Goal: Task Accomplishment & Management: Manage account settings

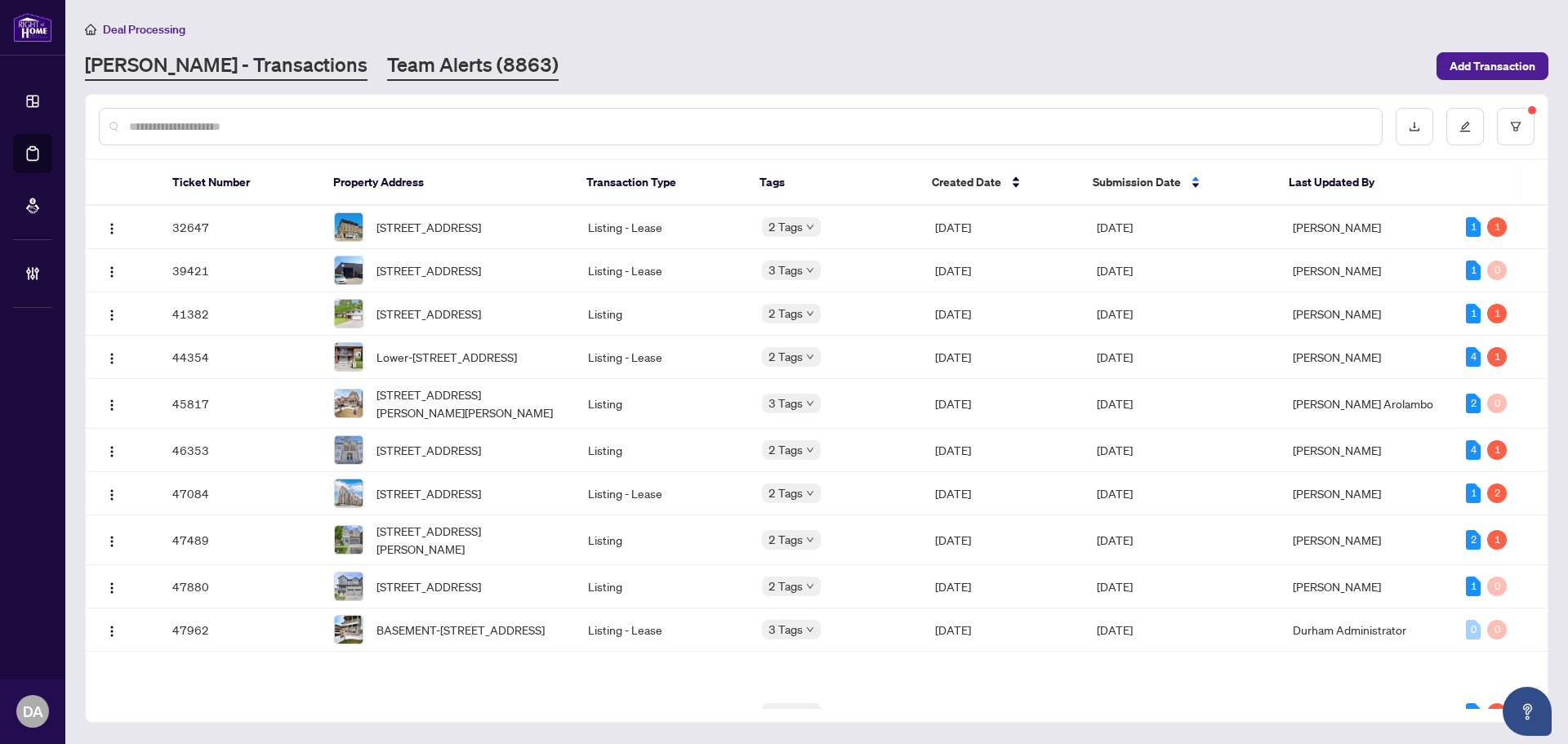
click at [388, 50] on div "Deal Processing [PERSON_NAME] - Transactions Team Alerts (8863) Add Transaction" at bounding box center [816, 50] width 1463 height 61
click at [393, 66] on link "Team Alerts (8863)" at bounding box center [473, 66] width 172 height 29
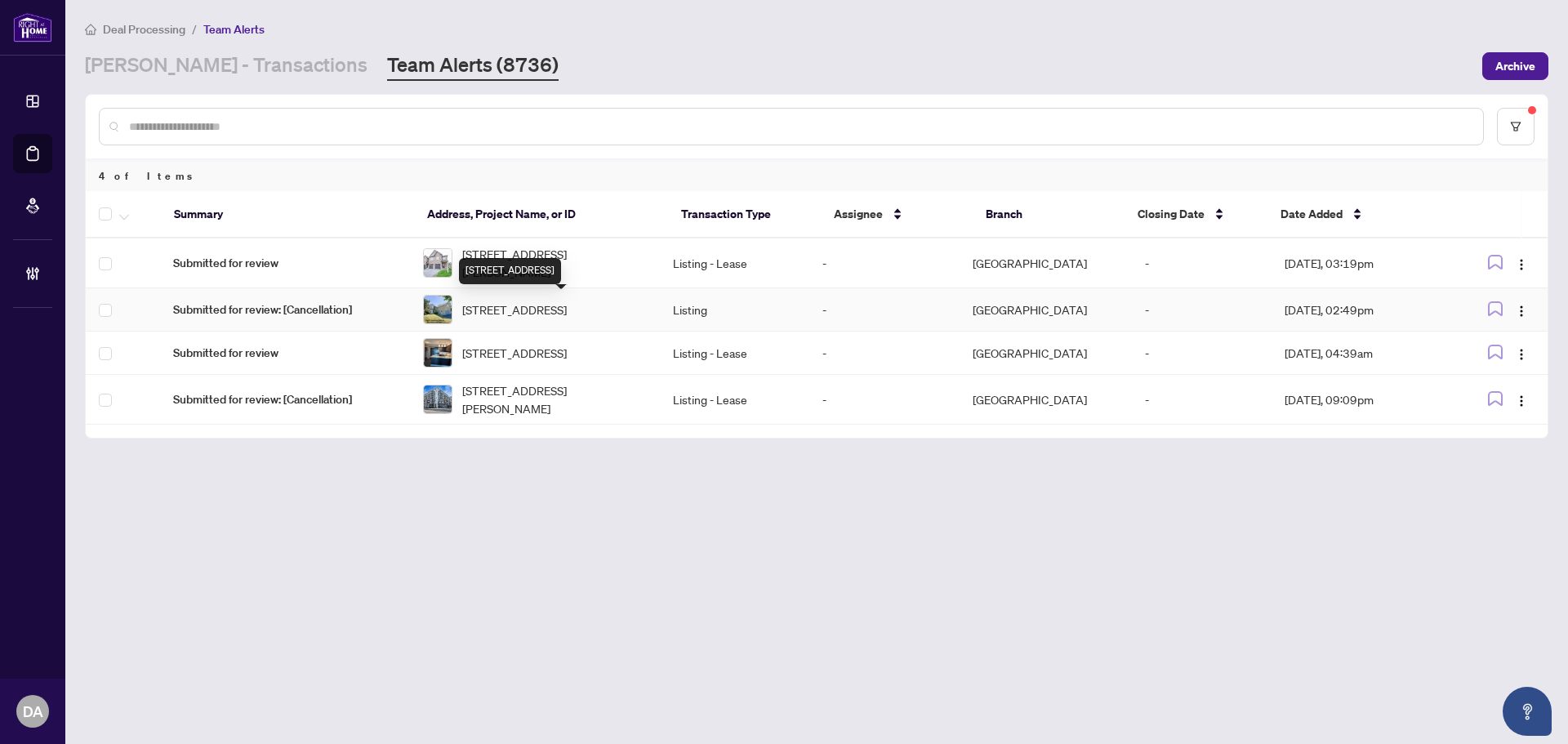
click at [510, 319] on span "[STREET_ADDRESS]" at bounding box center [514, 310] width 105 height 18
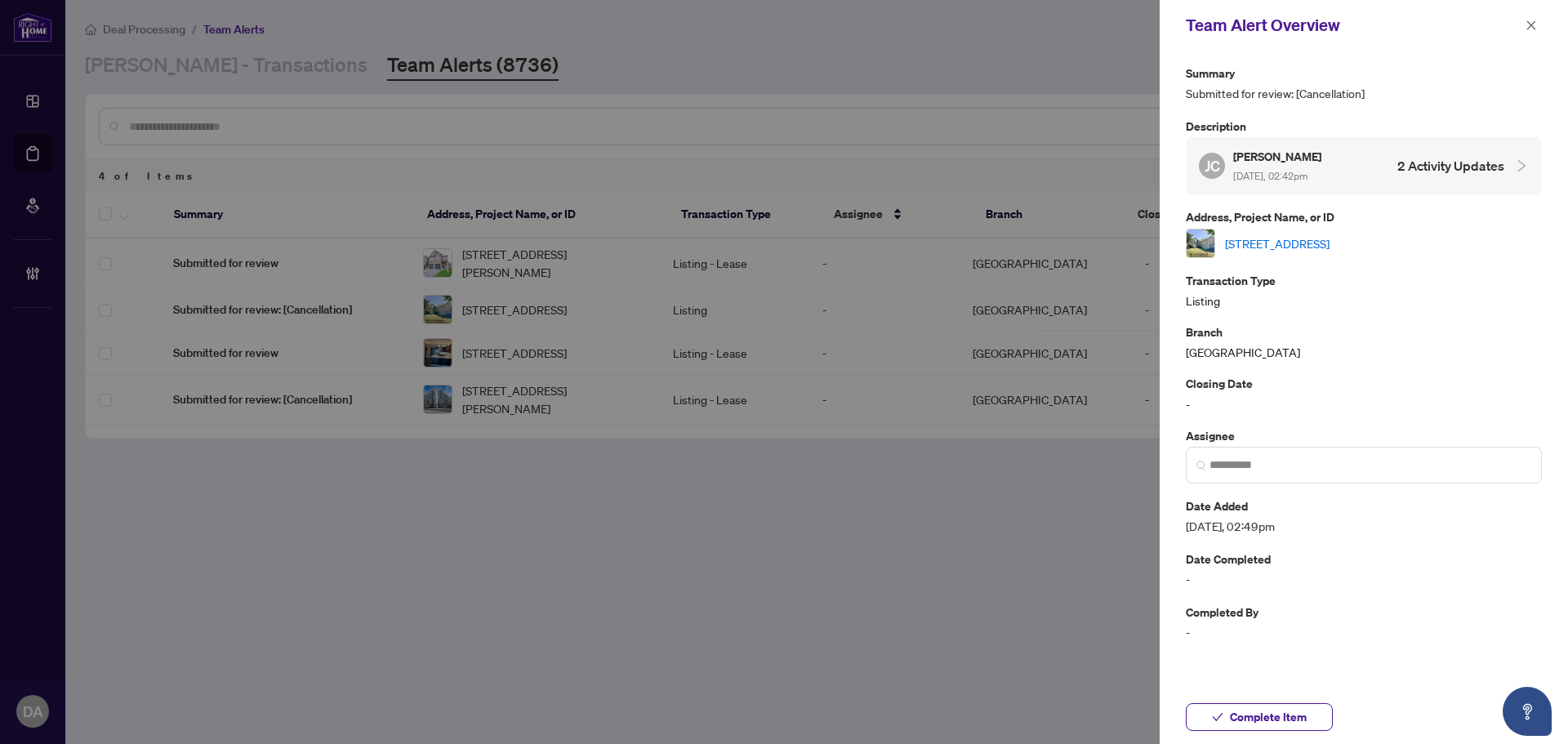
click at [1292, 246] on link "[STREET_ADDRESS]" at bounding box center [1277, 244] width 105 height 18
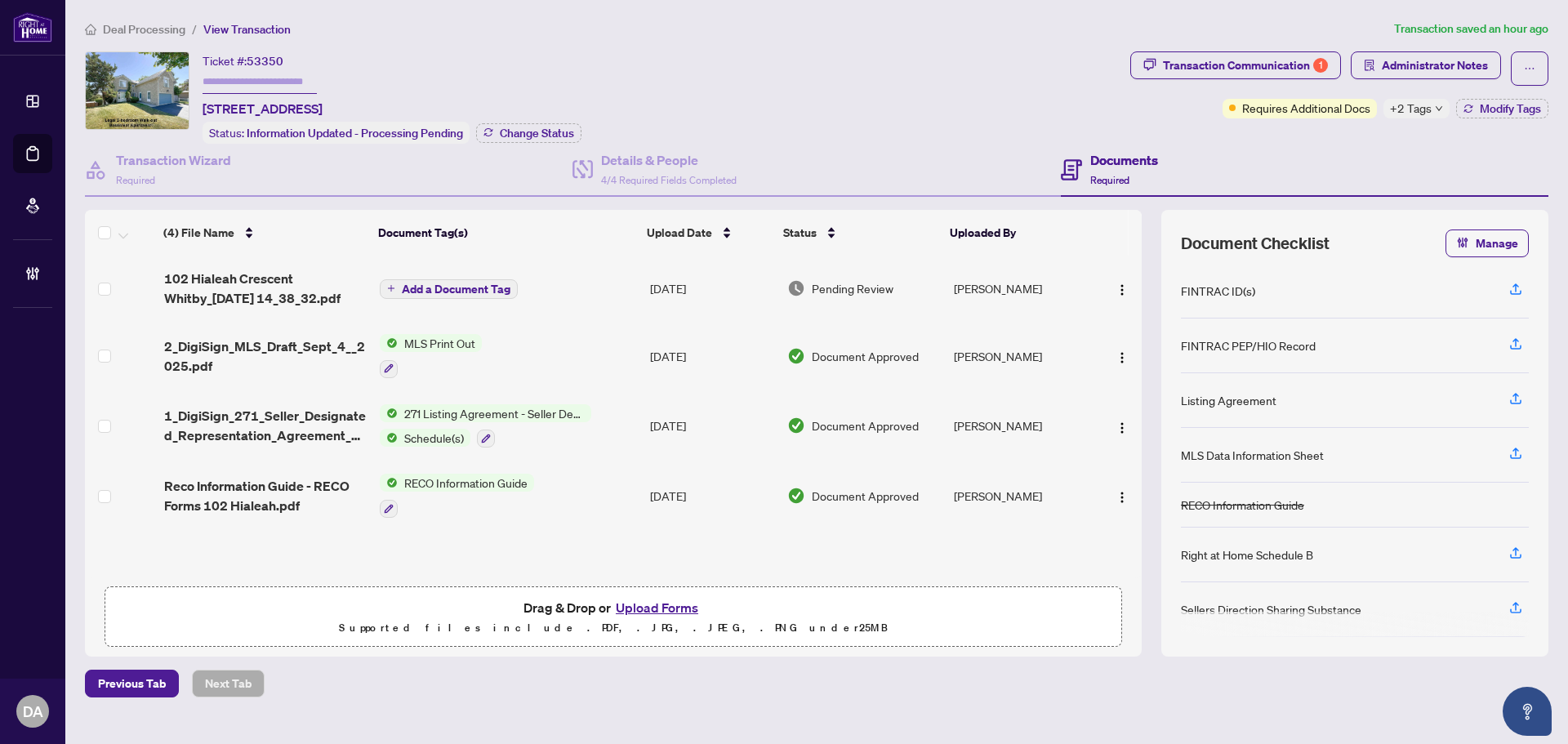
click at [568, 425] on div "(4) File Name Document Tag(s) Upload Date Status Uploaded By (4) File Name Docu…" at bounding box center [613, 393] width 1057 height 369
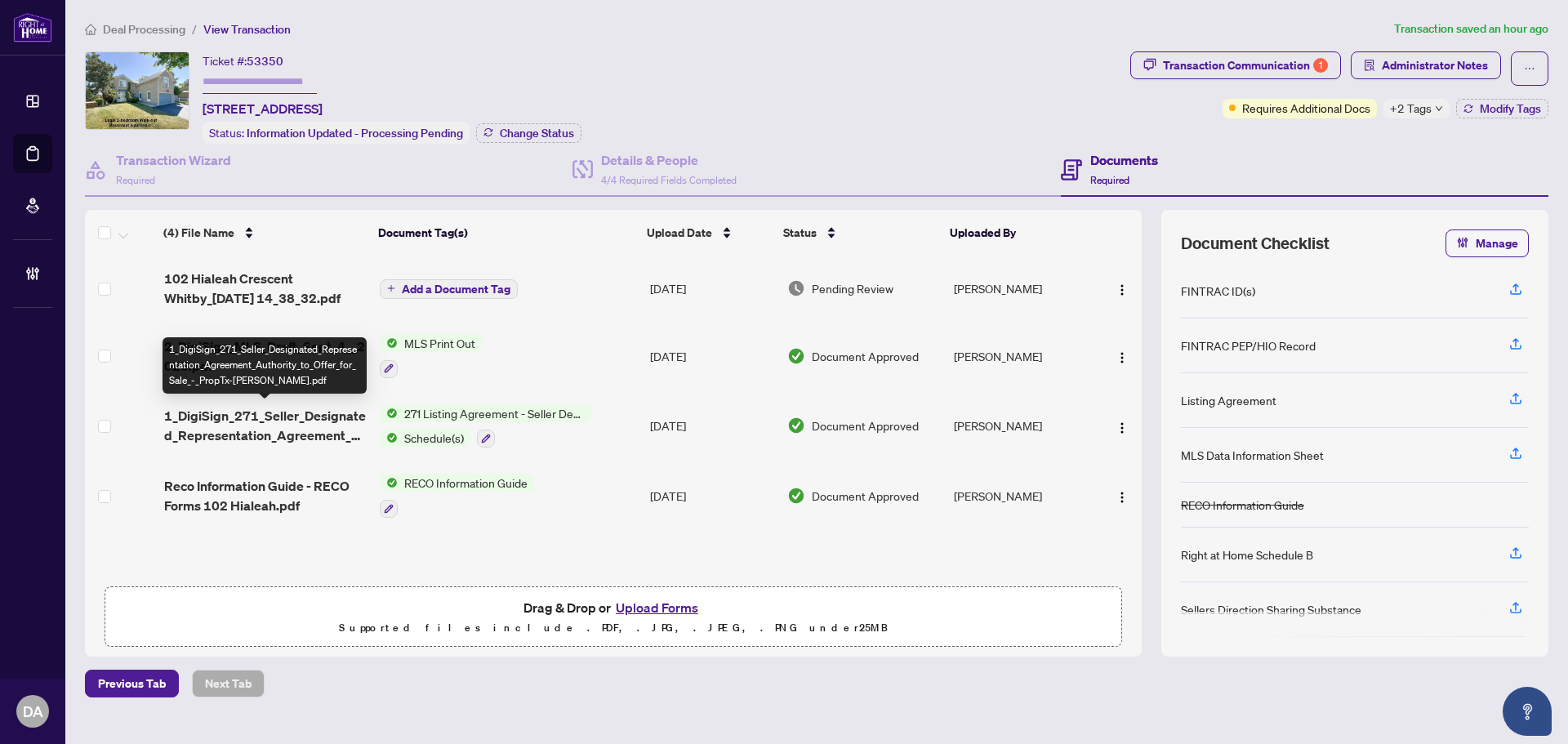
click at [289, 429] on span "1_DigiSign_271_Seller_Designated_Representation_Agreement_Authority_to_Offer_fo…" at bounding box center [264, 425] width 203 height 39
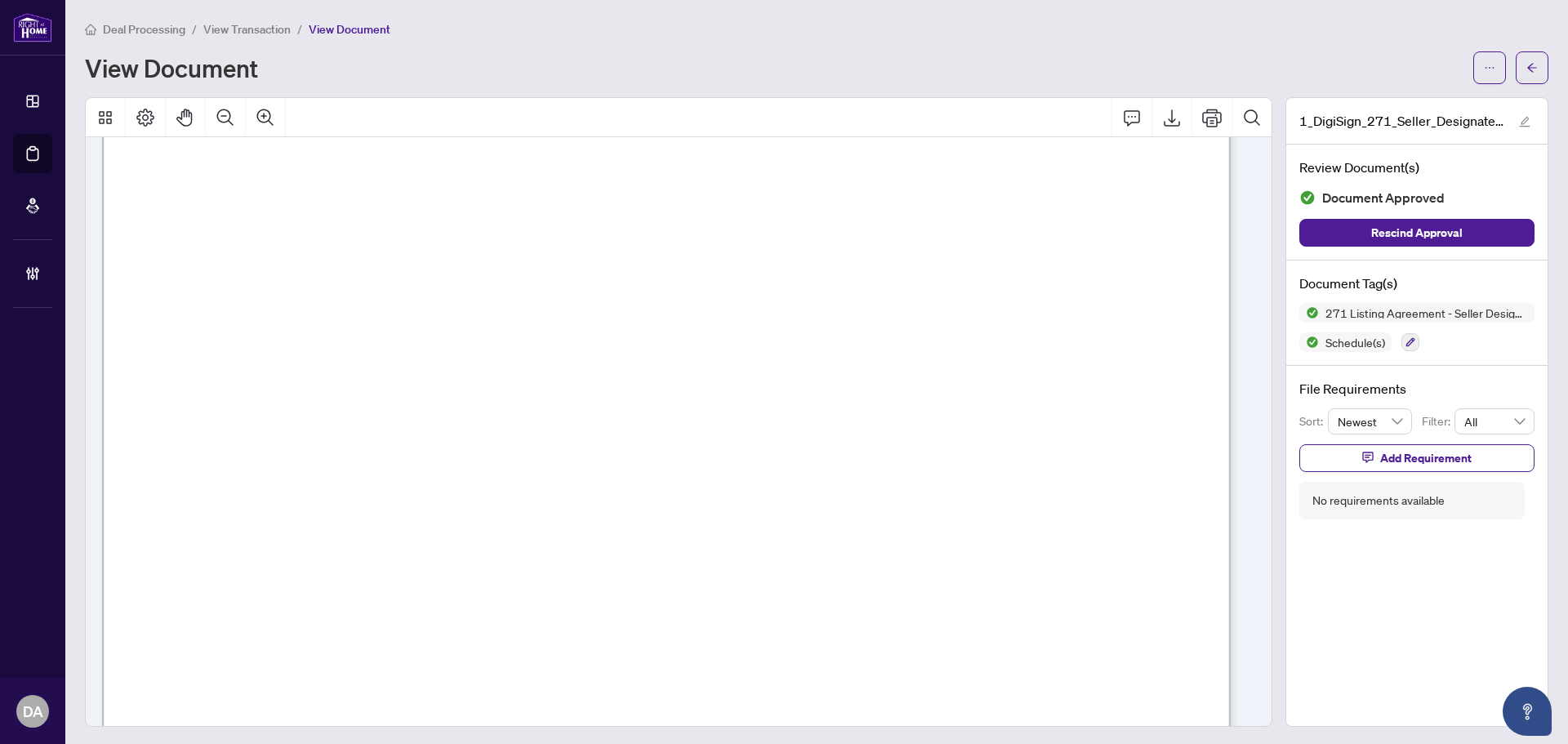
scroll to position [408, 0]
click at [255, 25] on span "View Transaction" at bounding box center [248, 29] width 88 height 15
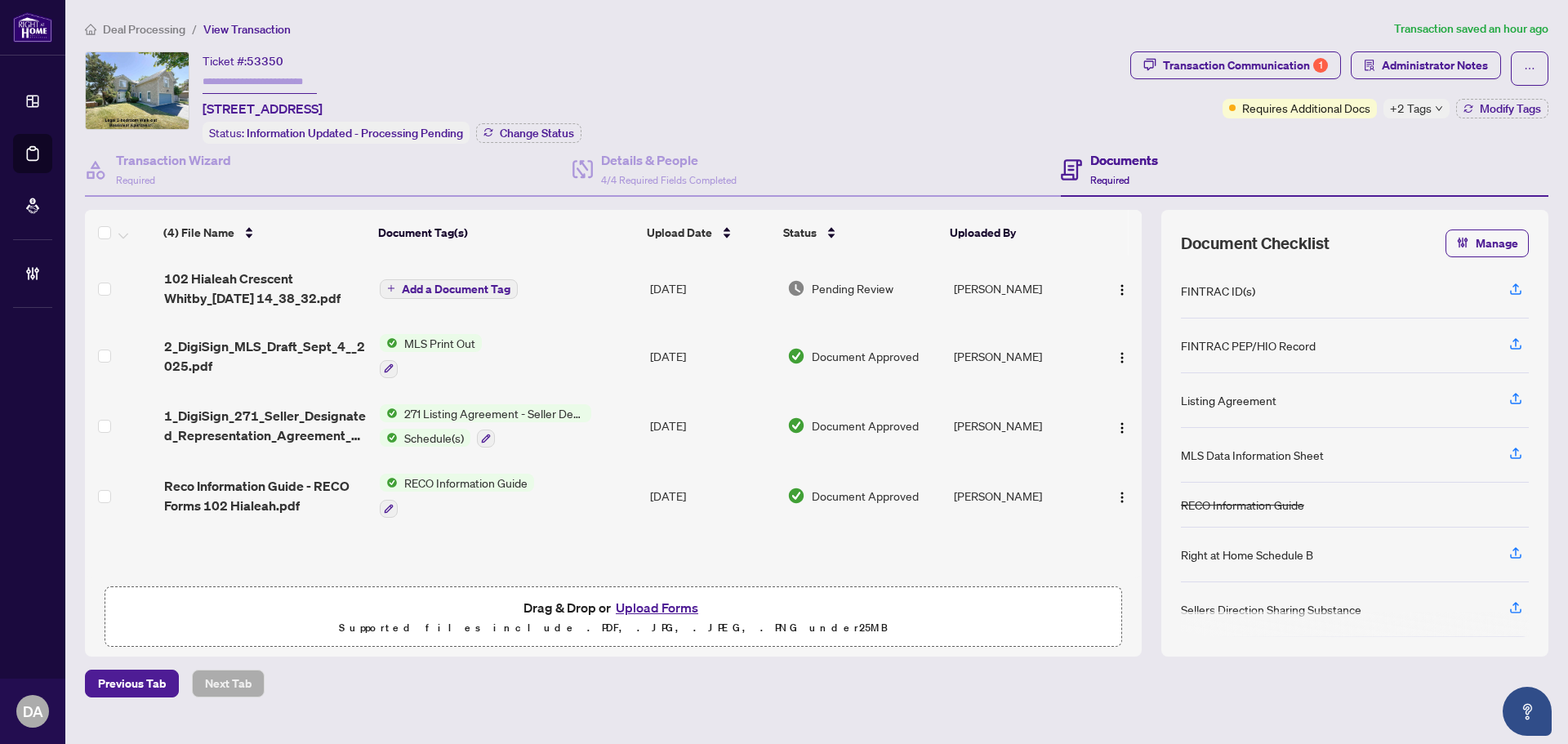
click at [762, 111] on div "Ticket #: 53350 102 Hialeah Cres, Whitby, Ontario L1N 6R1, Canada Status: Infor…" at bounding box center [604, 98] width 1039 height 92
click at [1235, 65] on div "Transaction Communication 1" at bounding box center [1245, 65] width 165 height 26
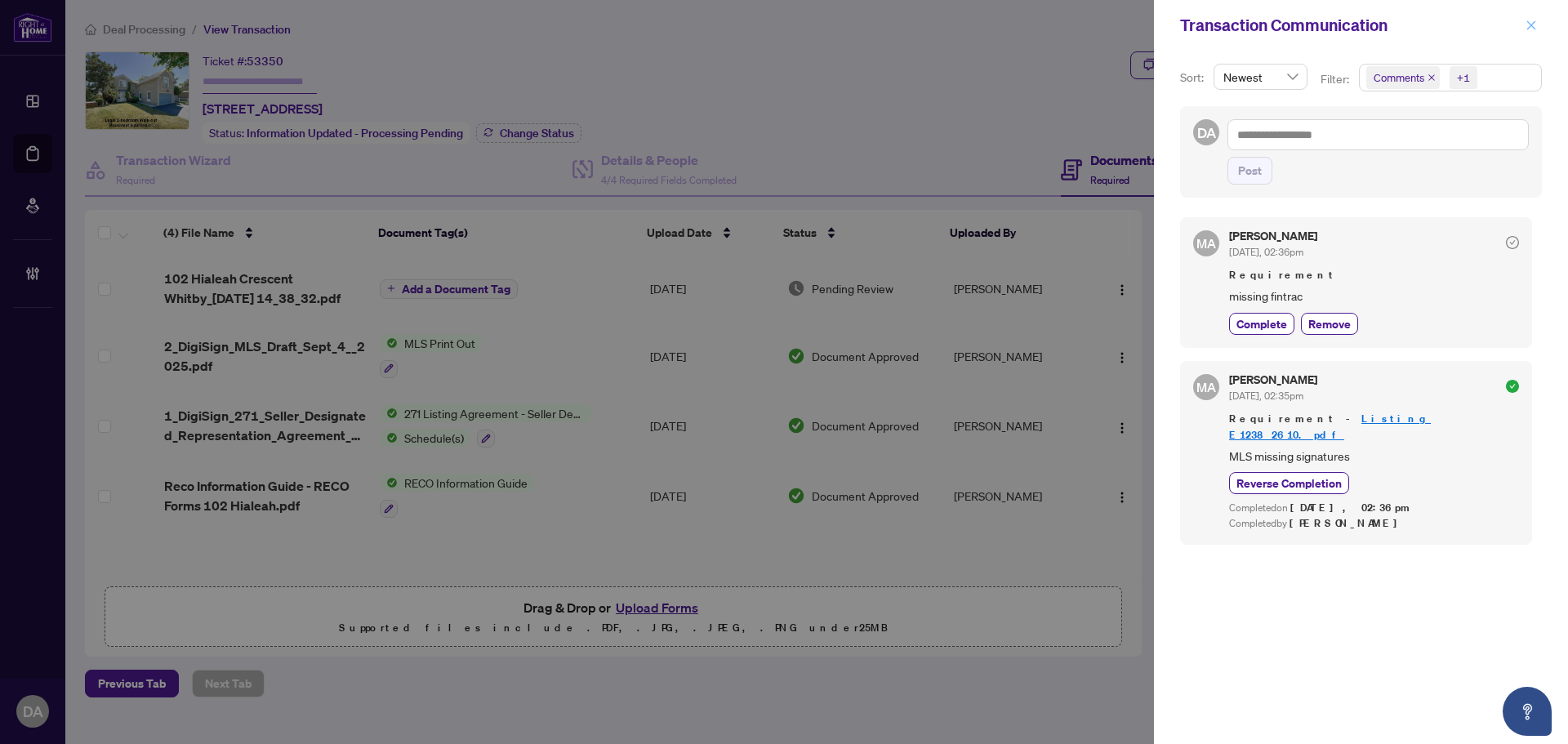
click at [1530, 20] on span "button" at bounding box center [1530, 25] width 11 height 26
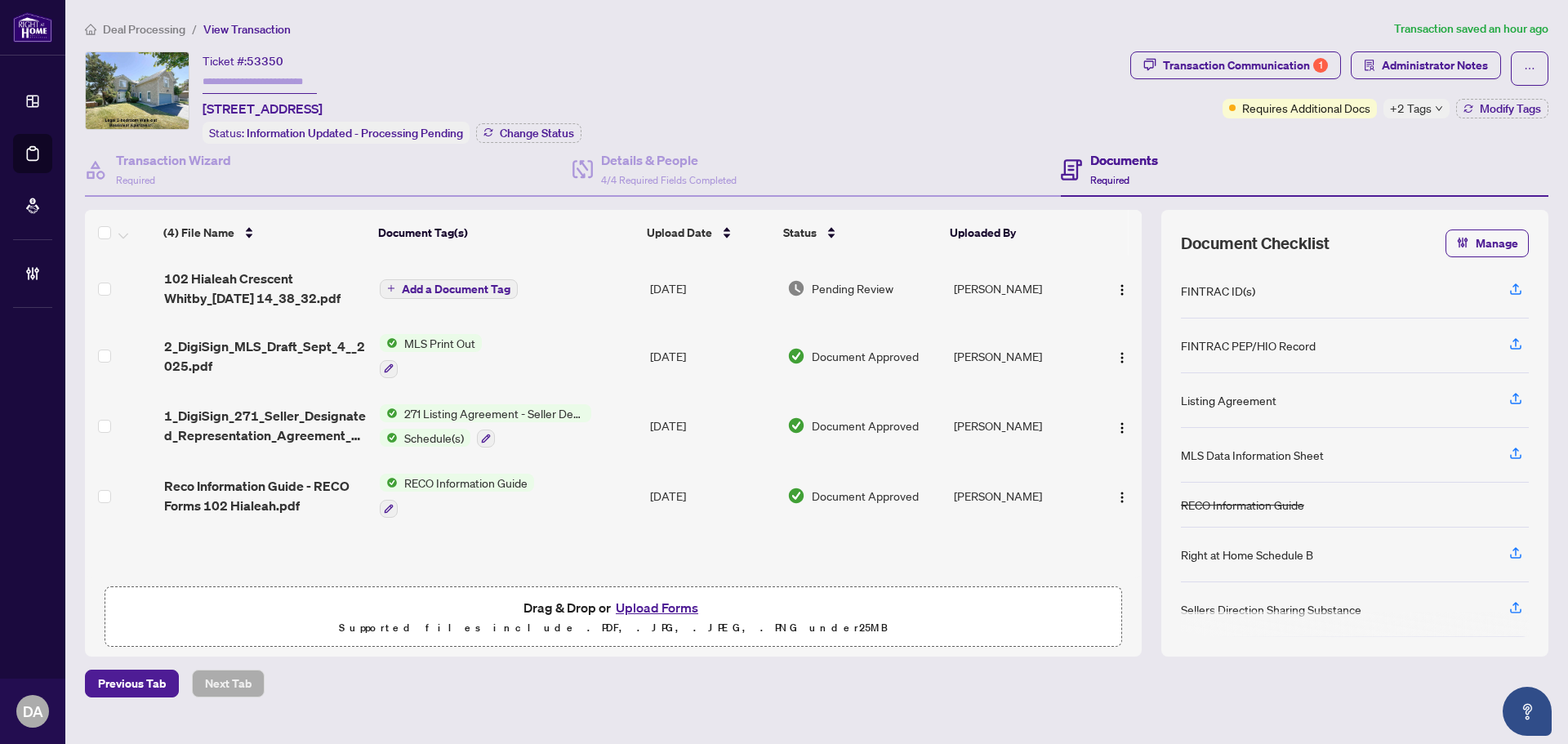
click at [1438, 107] on icon "down" at bounding box center [1439, 109] width 8 height 8
click at [1270, 150] on div "Documents Required" at bounding box center [1305, 170] width 487 height 53
click at [1411, 110] on span "+2 Tags" at bounding box center [1411, 108] width 42 height 19
click at [177, 27] on span "Deal Processing" at bounding box center [144, 29] width 83 height 15
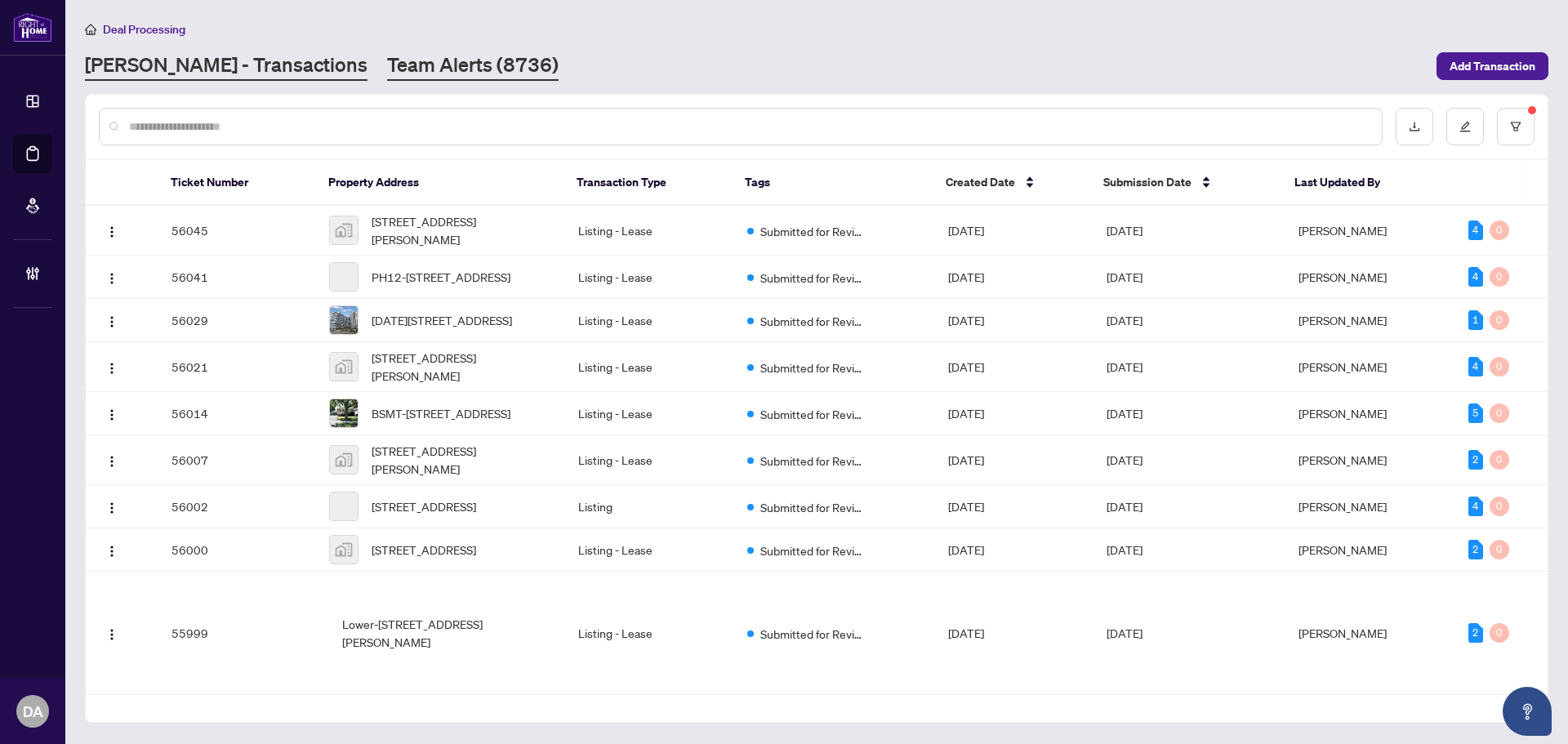
click at [387, 73] on link "Team Alerts (8736)" at bounding box center [473, 66] width 172 height 29
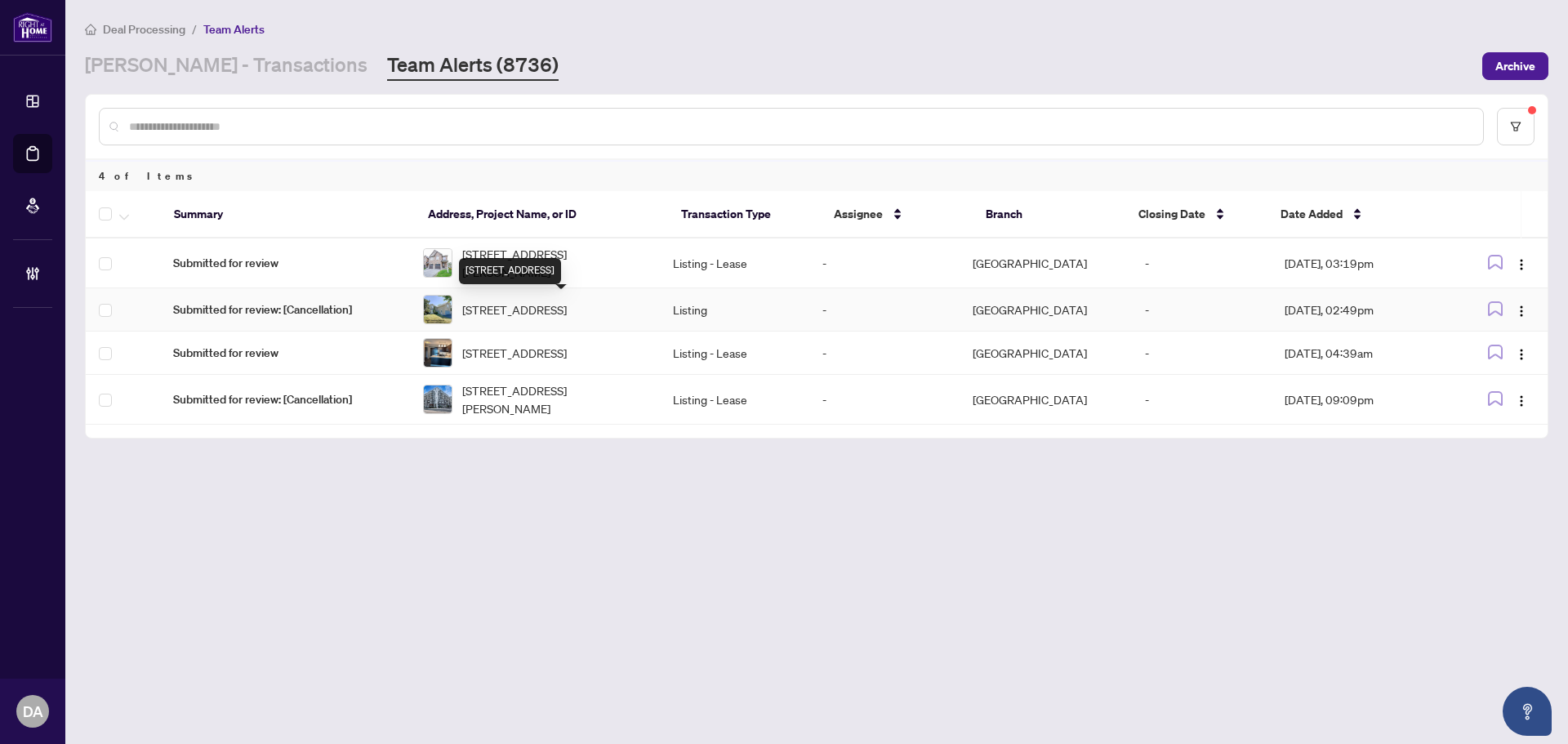
click at [537, 313] on span "[STREET_ADDRESS]" at bounding box center [514, 310] width 105 height 18
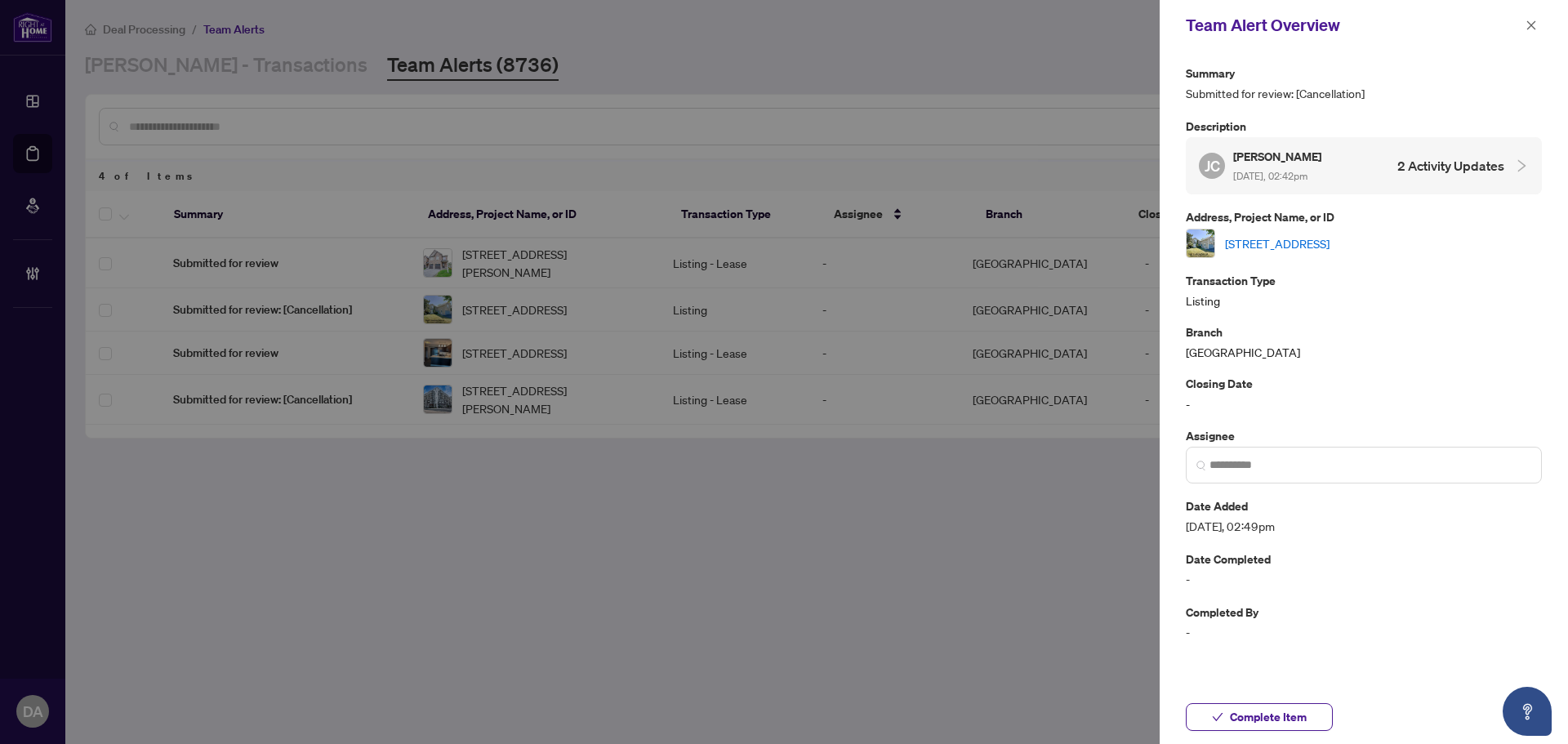
click at [1329, 246] on link "[STREET_ADDRESS]" at bounding box center [1277, 244] width 105 height 18
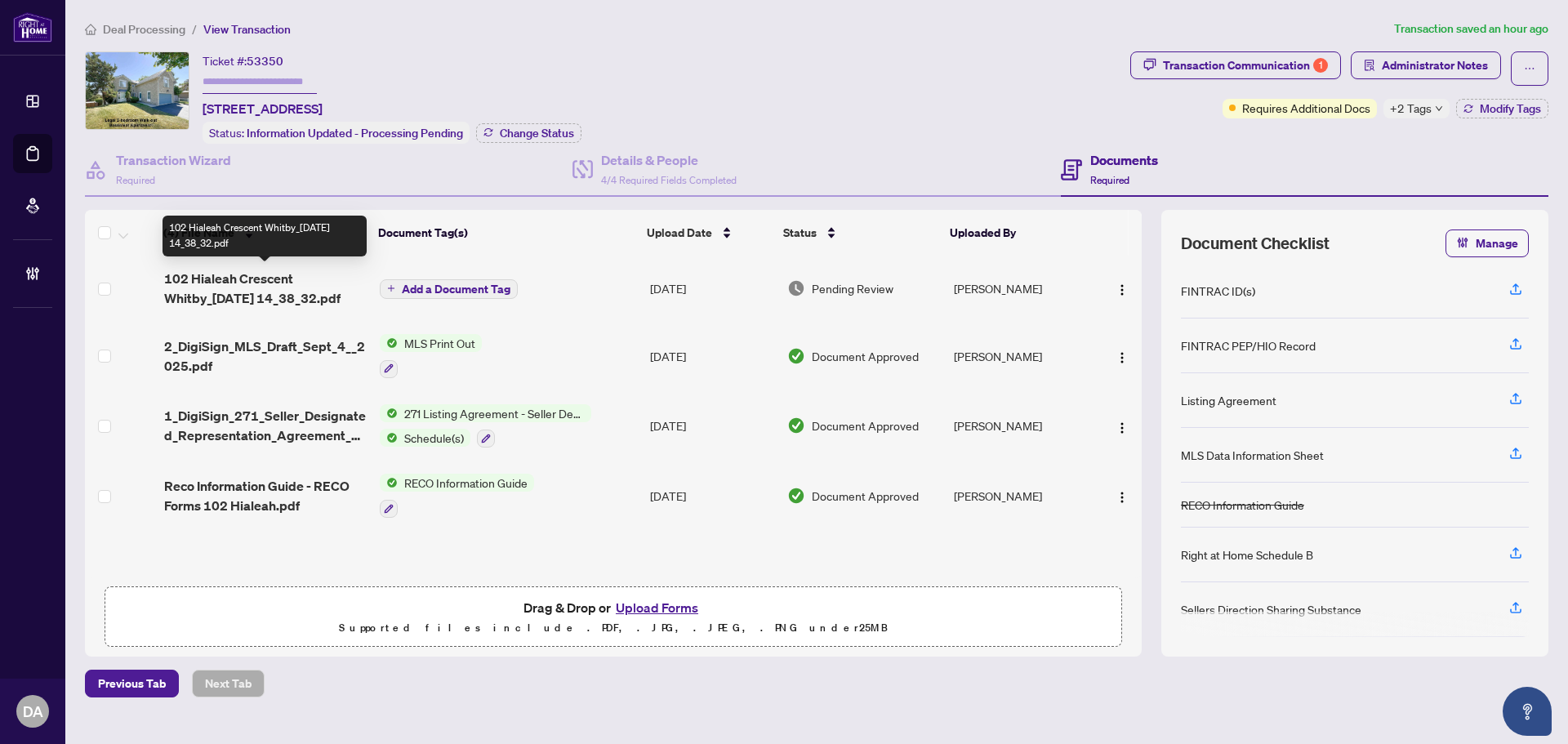
click at [325, 280] on span "102 Hialeah Crescent Whitby_2025-10-04 14_38_32.pdf" at bounding box center [264, 288] width 203 height 39
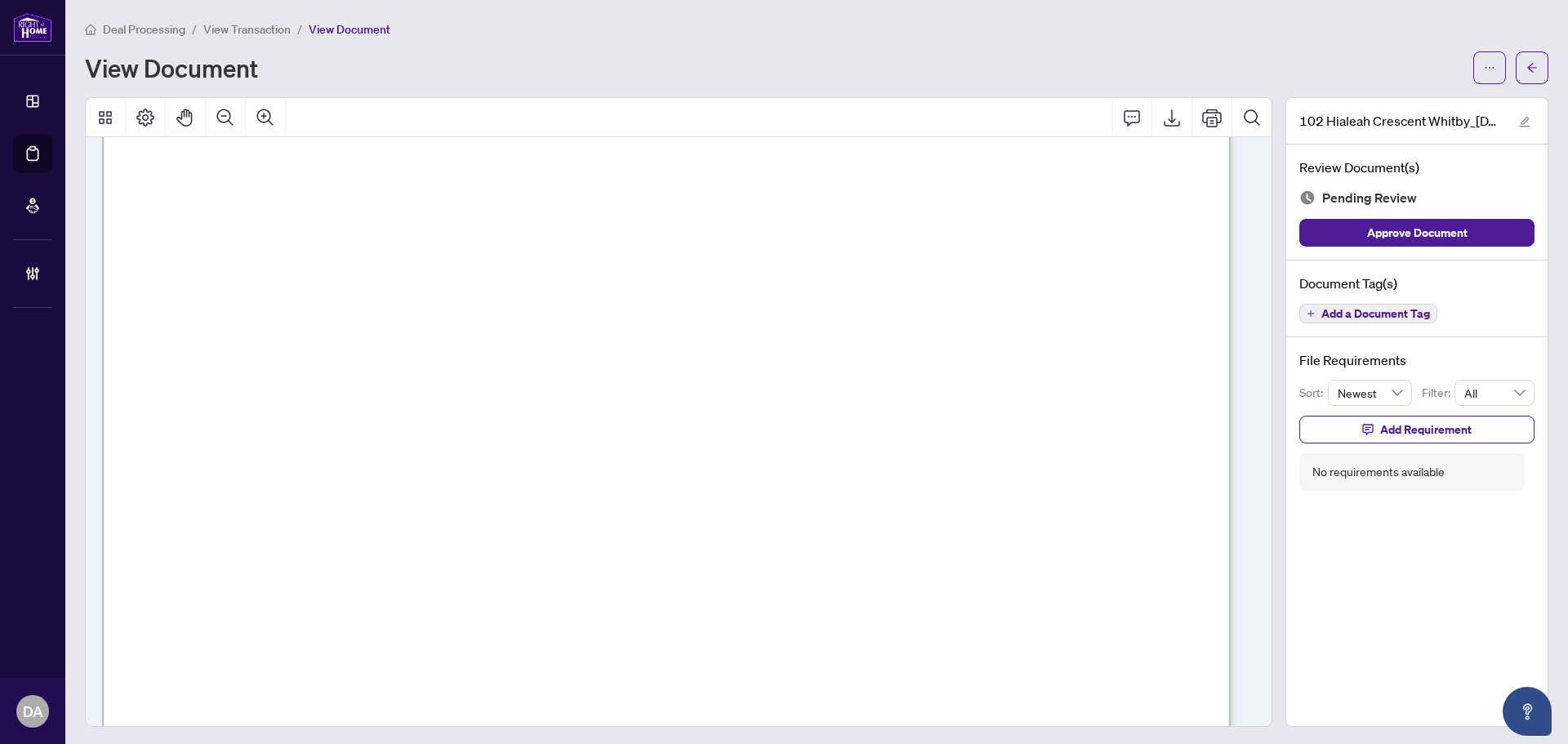
scroll to position [245, 0]
drag, startPoint x: 417, startPoint y: 273, endPoint x: 360, endPoint y: 264, distance: 57.7
click at [361, 263] on span "E12382610" at bounding box center [371, 265] width 88 height 18
drag, startPoint x: 321, startPoint y: 264, endPoint x: 389, endPoint y: 262, distance: 68.0
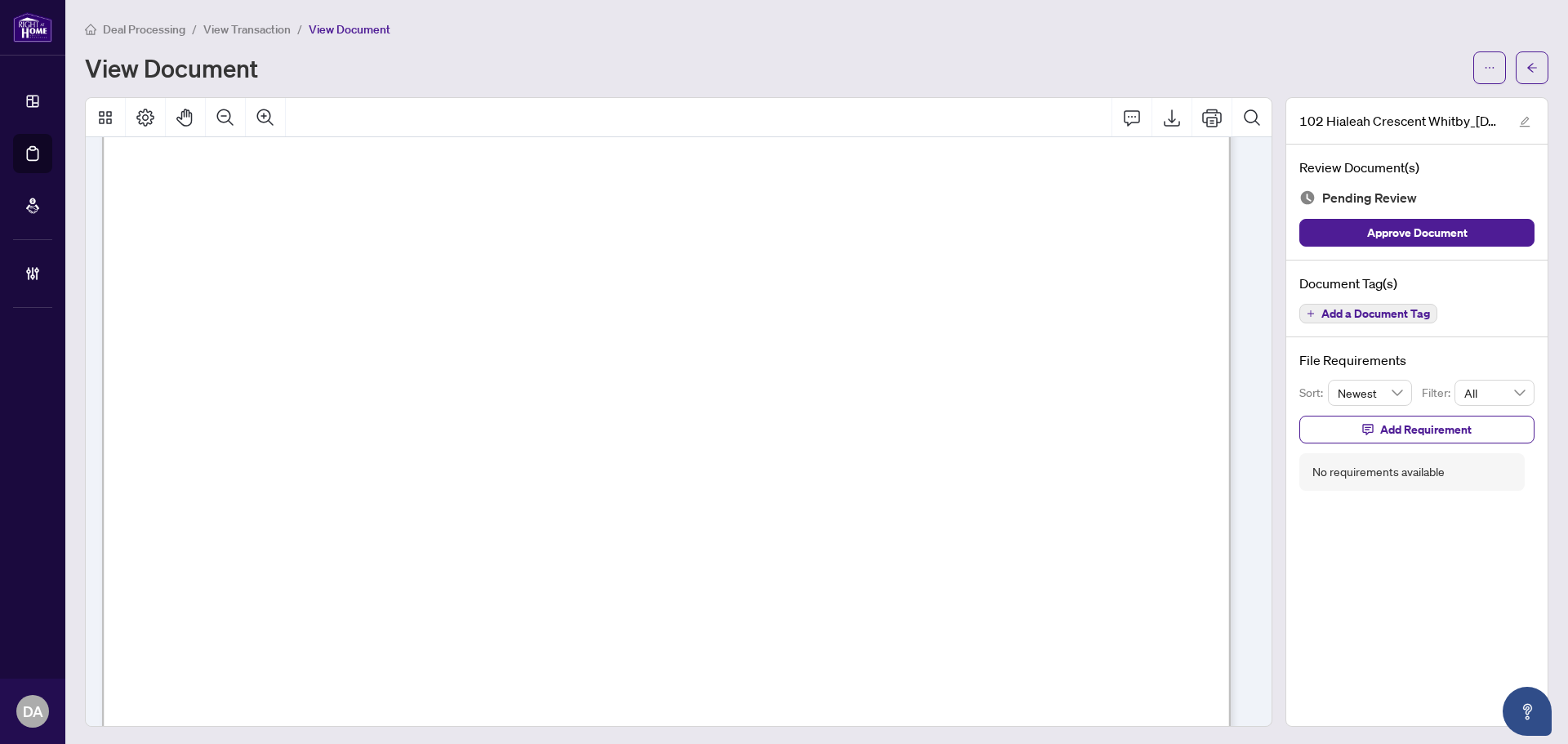
click at [389, 262] on span "E12382610" at bounding box center [371, 265] width 88 height 18
click at [390, 262] on span "E12382610" at bounding box center [371, 265] width 88 height 18
click at [1161, 128] on button "Export" at bounding box center [1171, 117] width 39 height 39
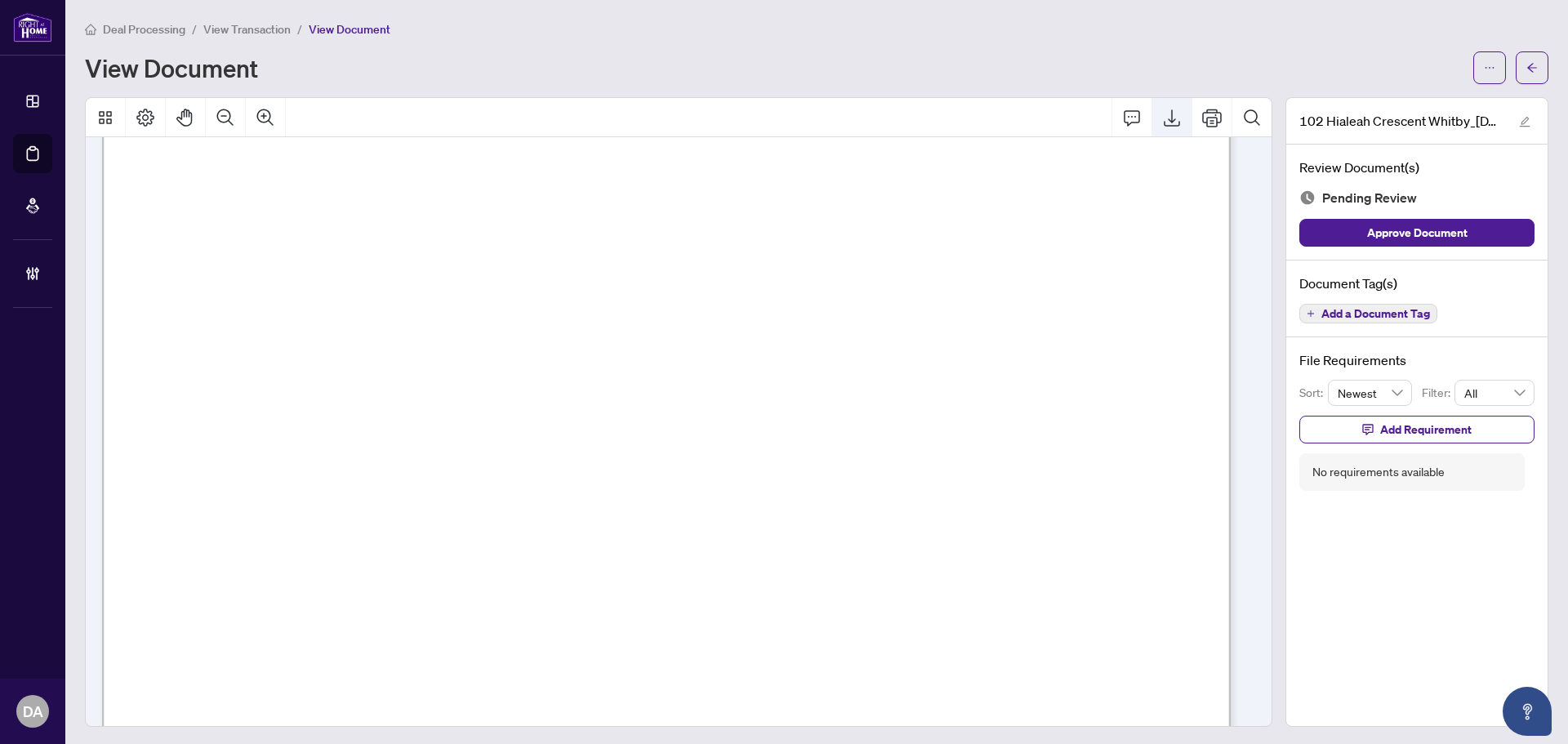
click at [1164, 121] on icon "Export" at bounding box center [1172, 118] width 20 height 20
click at [255, 23] on span "View Transaction" at bounding box center [248, 29] width 88 height 15
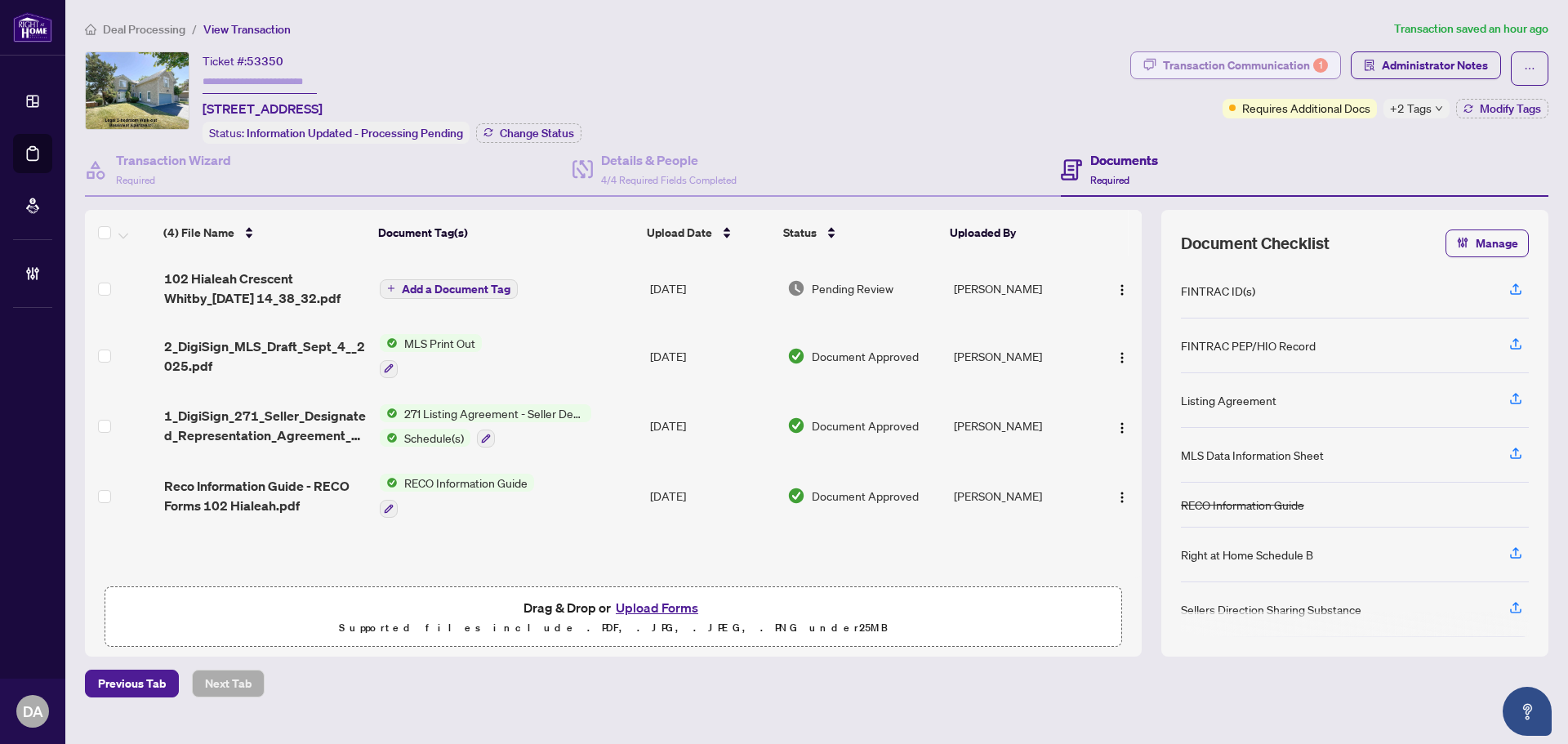
click at [1212, 68] on div "Transaction Communication 1" at bounding box center [1245, 65] width 165 height 26
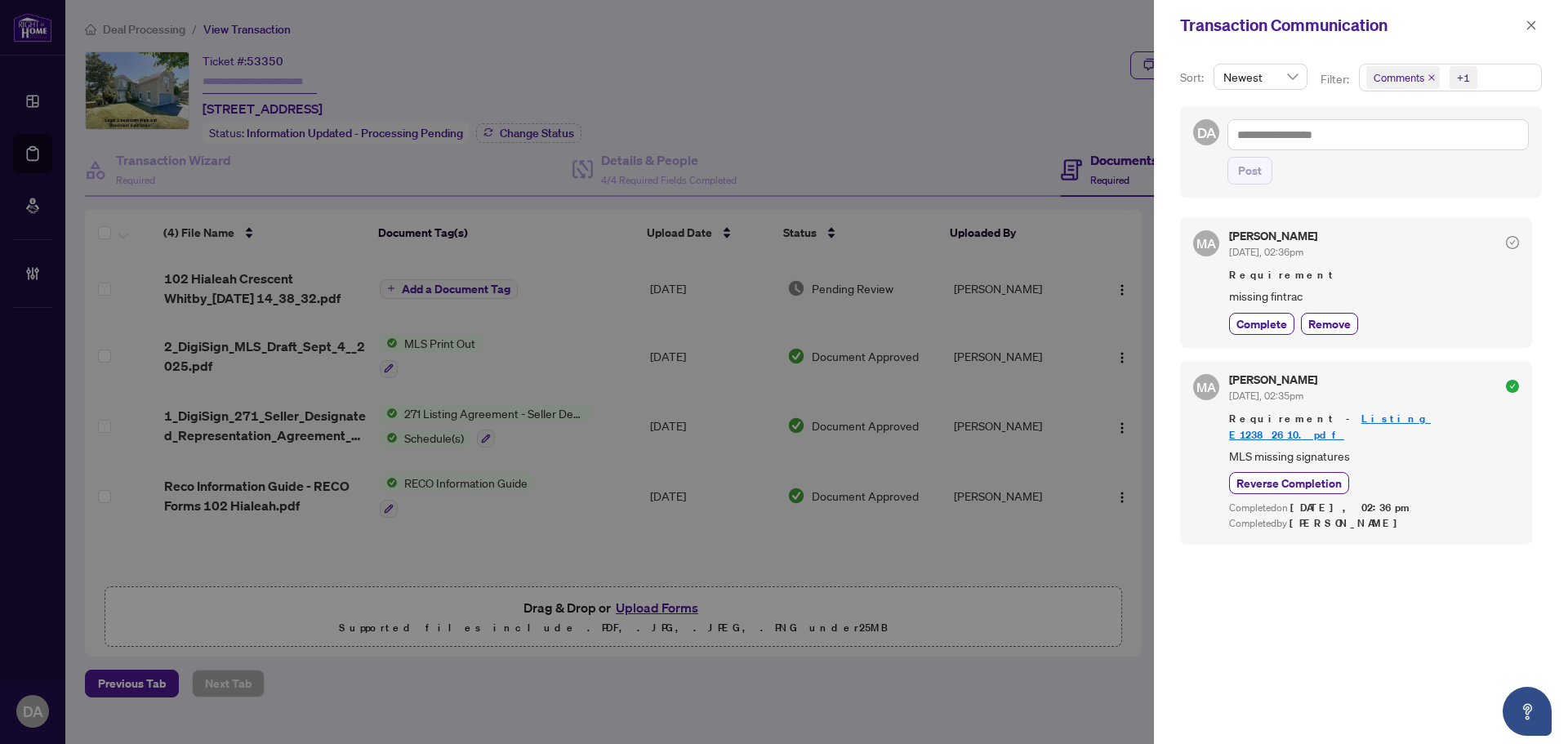
click at [662, 160] on div at bounding box center [784, 372] width 1568 height 744
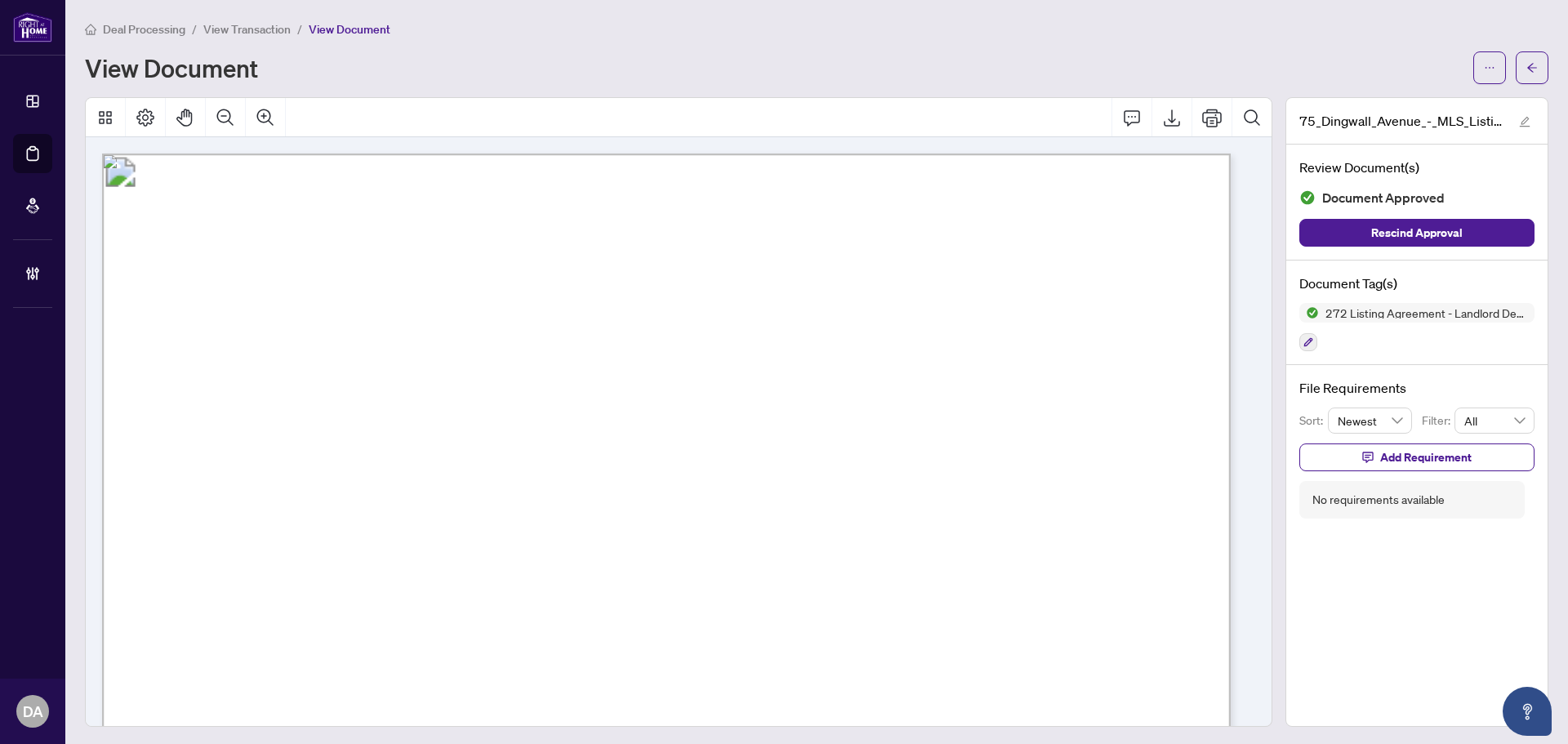
scroll to position [245, 0]
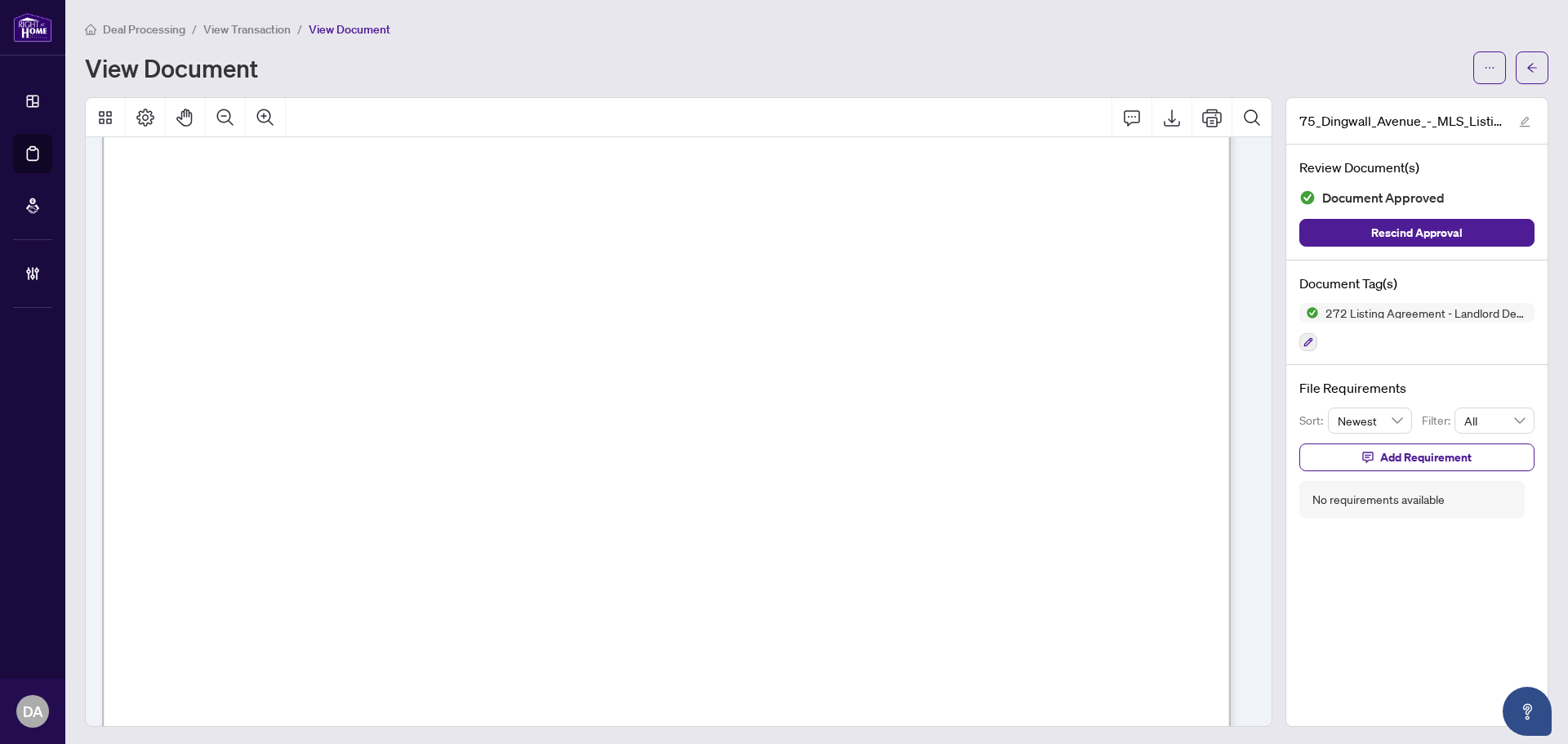
click at [237, 28] on span "View Transaction" at bounding box center [248, 29] width 88 height 15
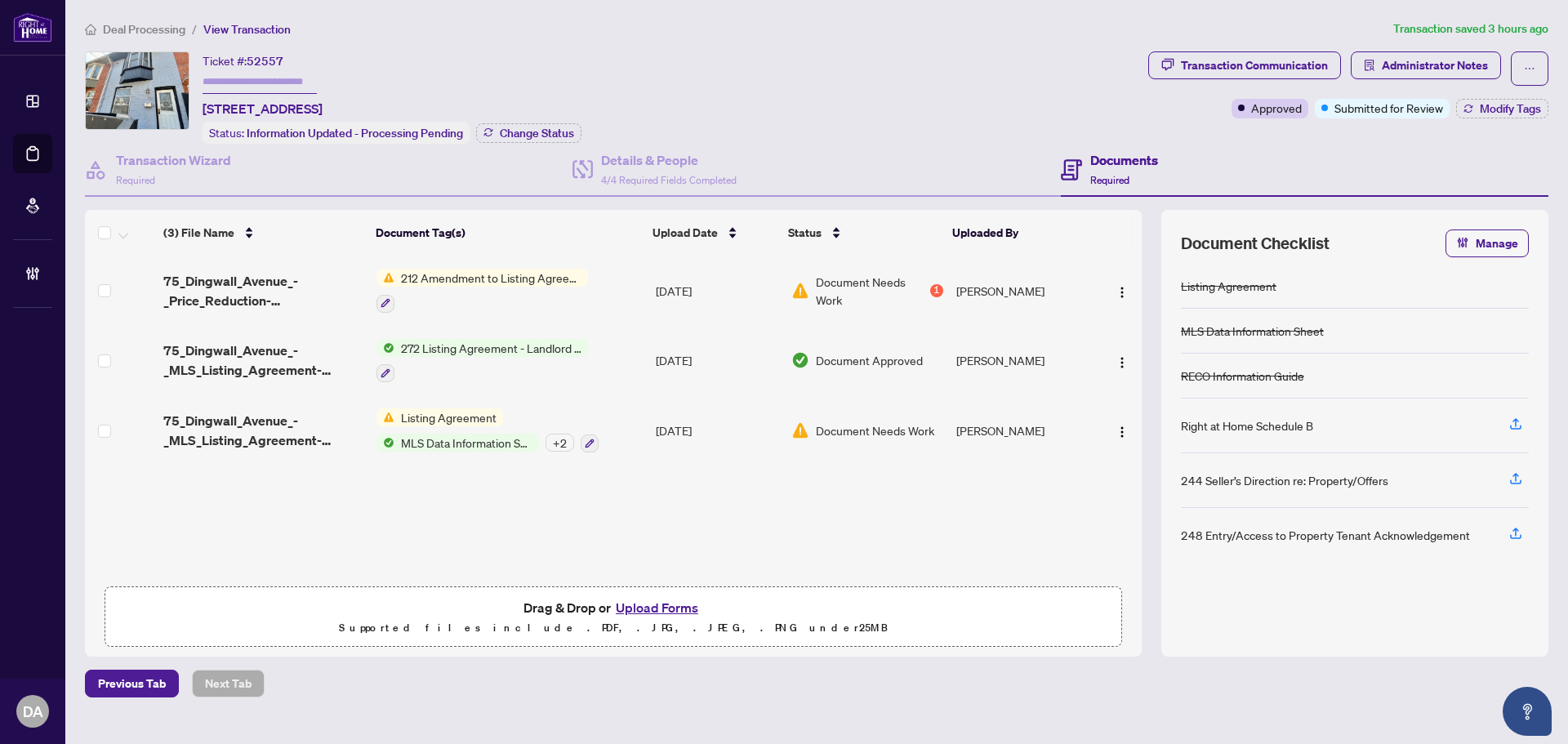
click at [148, 24] on span "Deal Processing" at bounding box center [144, 29] width 83 height 15
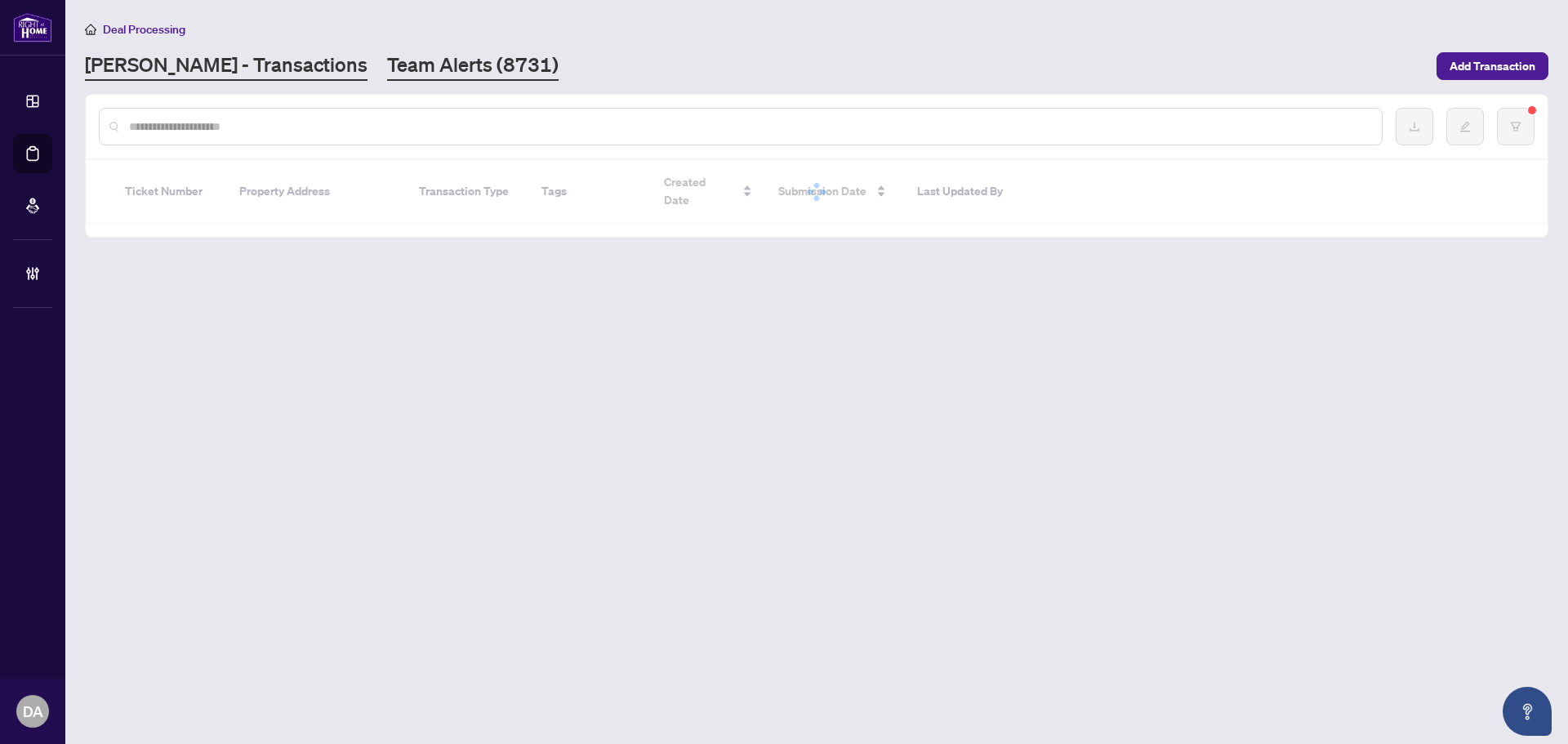
click at [387, 78] on link "Team Alerts (8731)" at bounding box center [473, 66] width 172 height 29
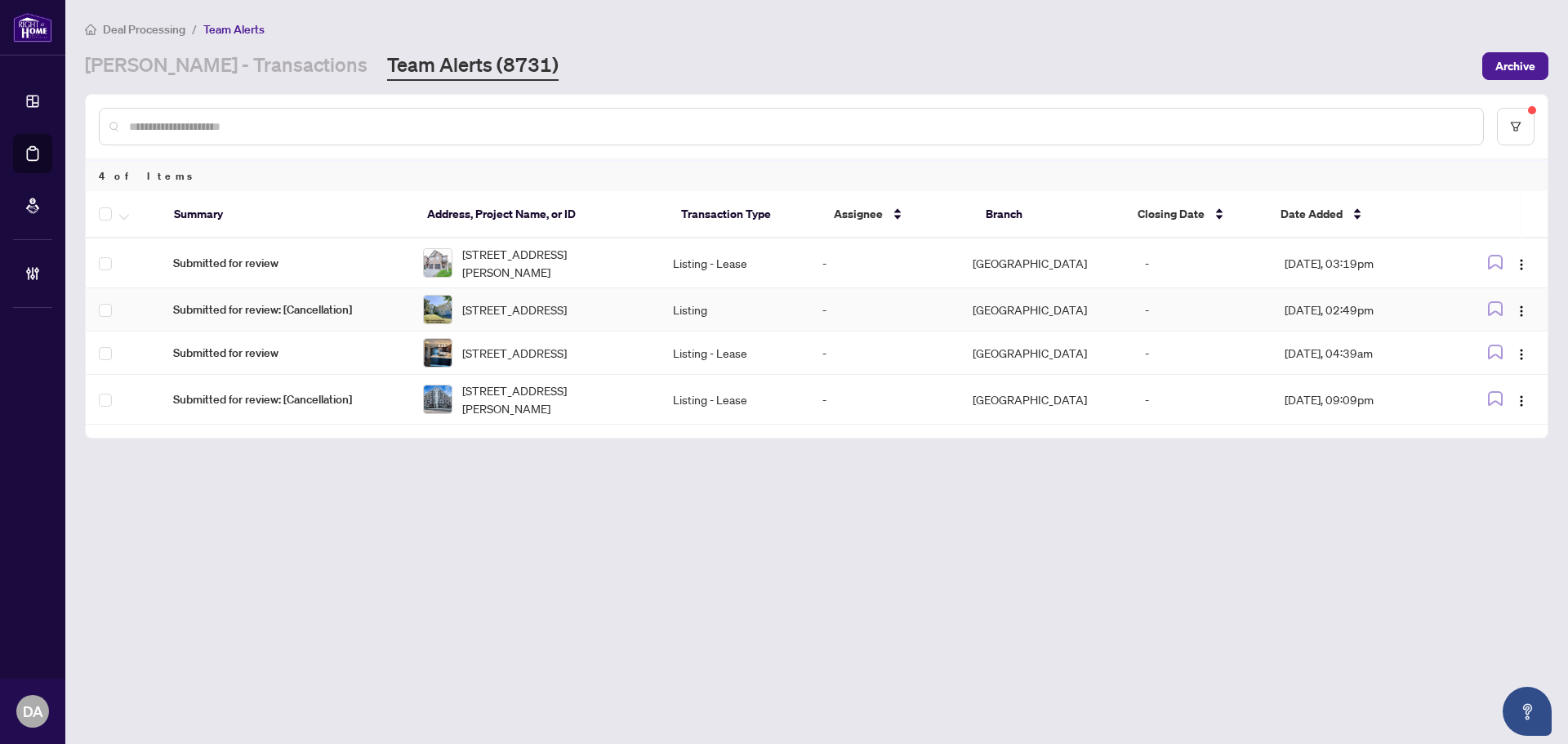
click at [729, 310] on td "Listing" at bounding box center [735, 310] width 151 height 43
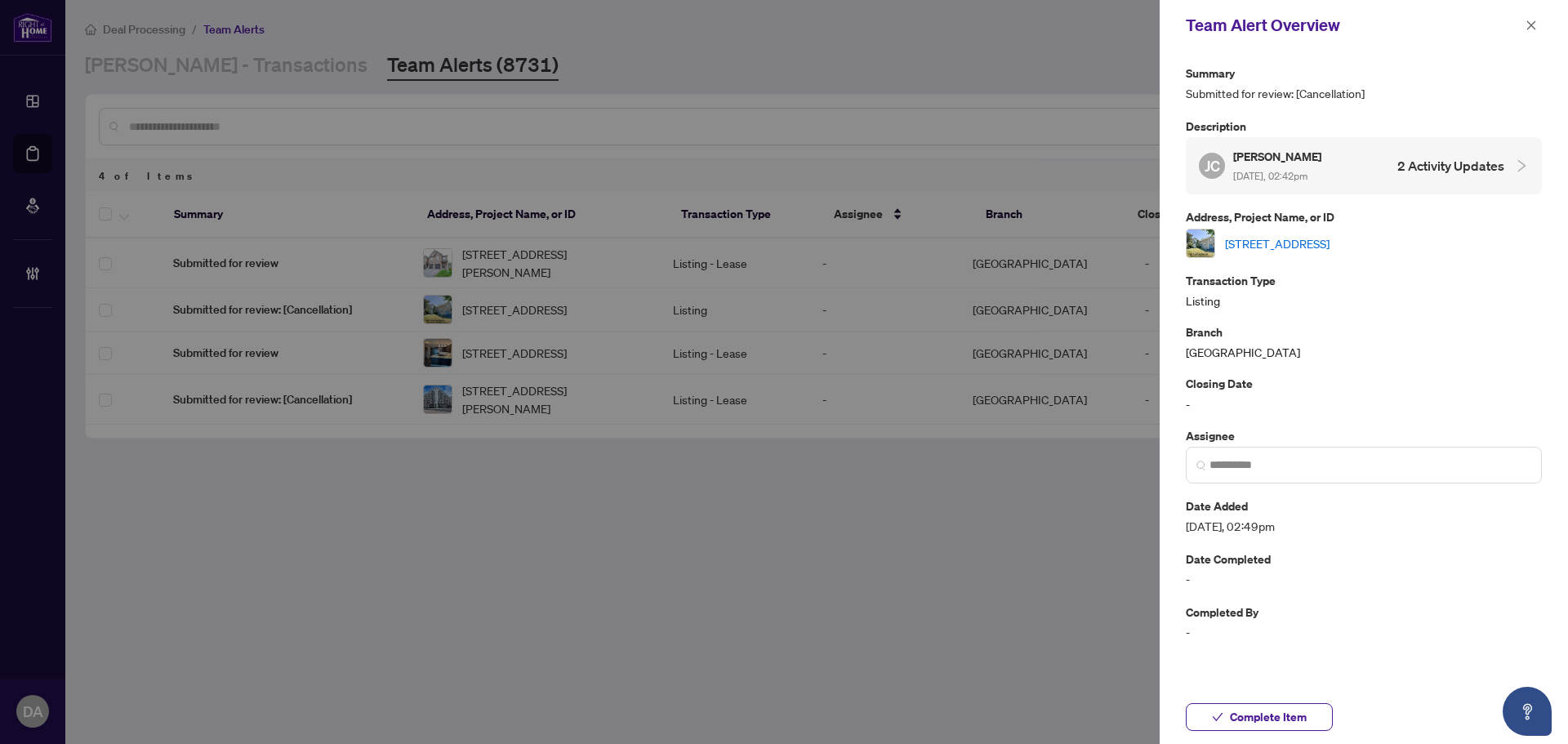
click at [1329, 249] on link "[STREET_ADDRESS]" at bounding box center [1277, 244] width 105 height 18
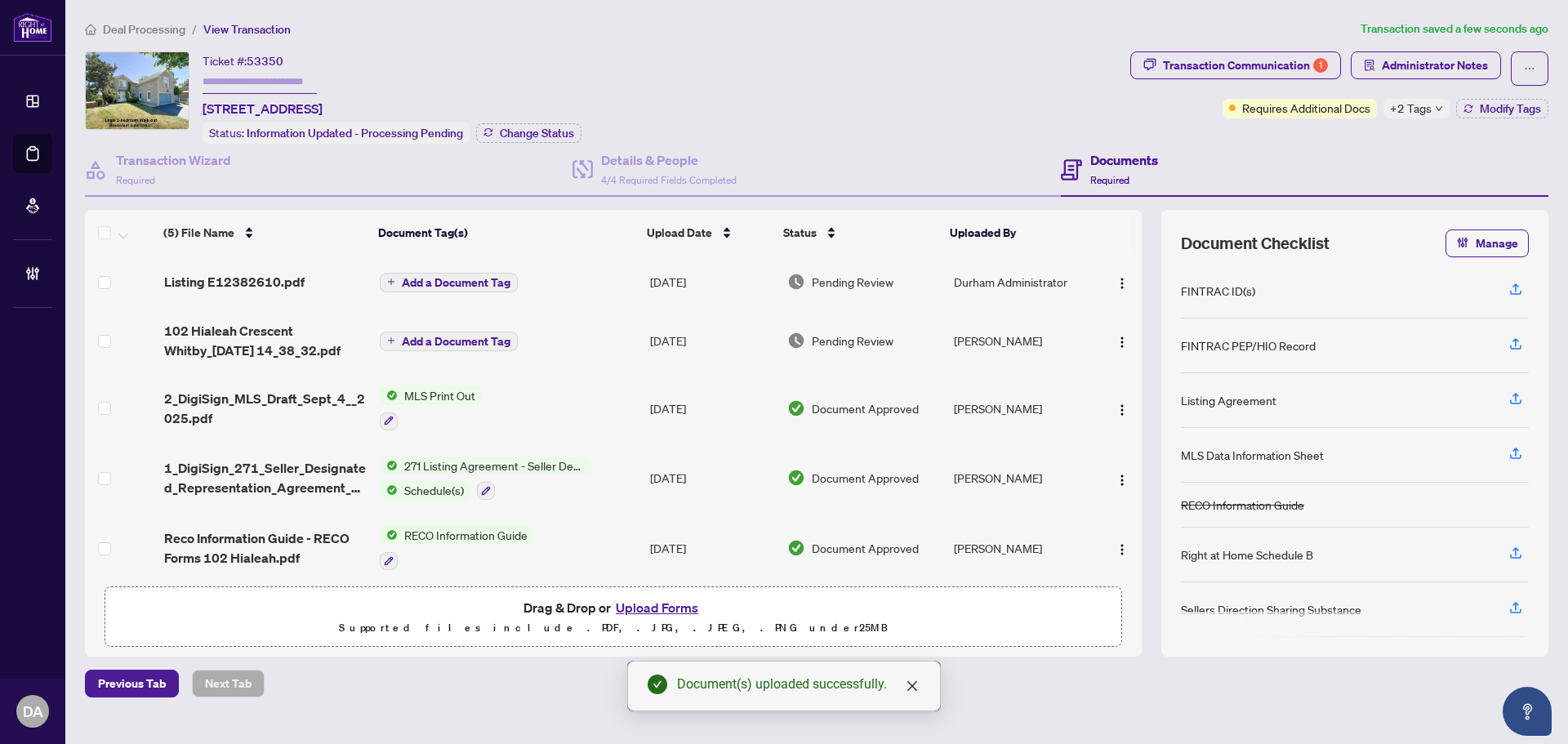
click at [483, 284] on span "Add a Document Tag" at bounding box center [456, 282] width 109 height 11
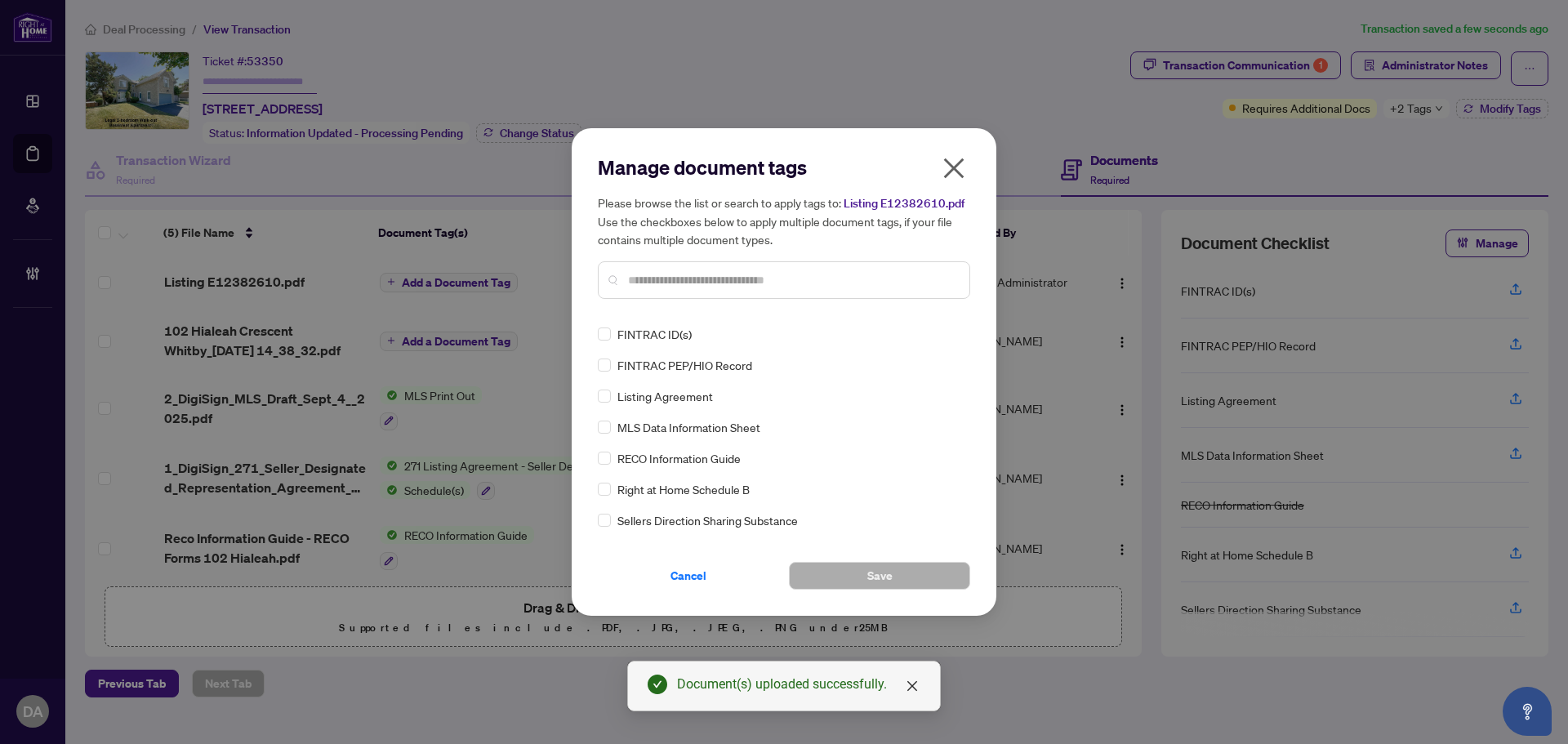
click at [714, 286] on input "text" at bounding box center [791, 281] width 328 height 18
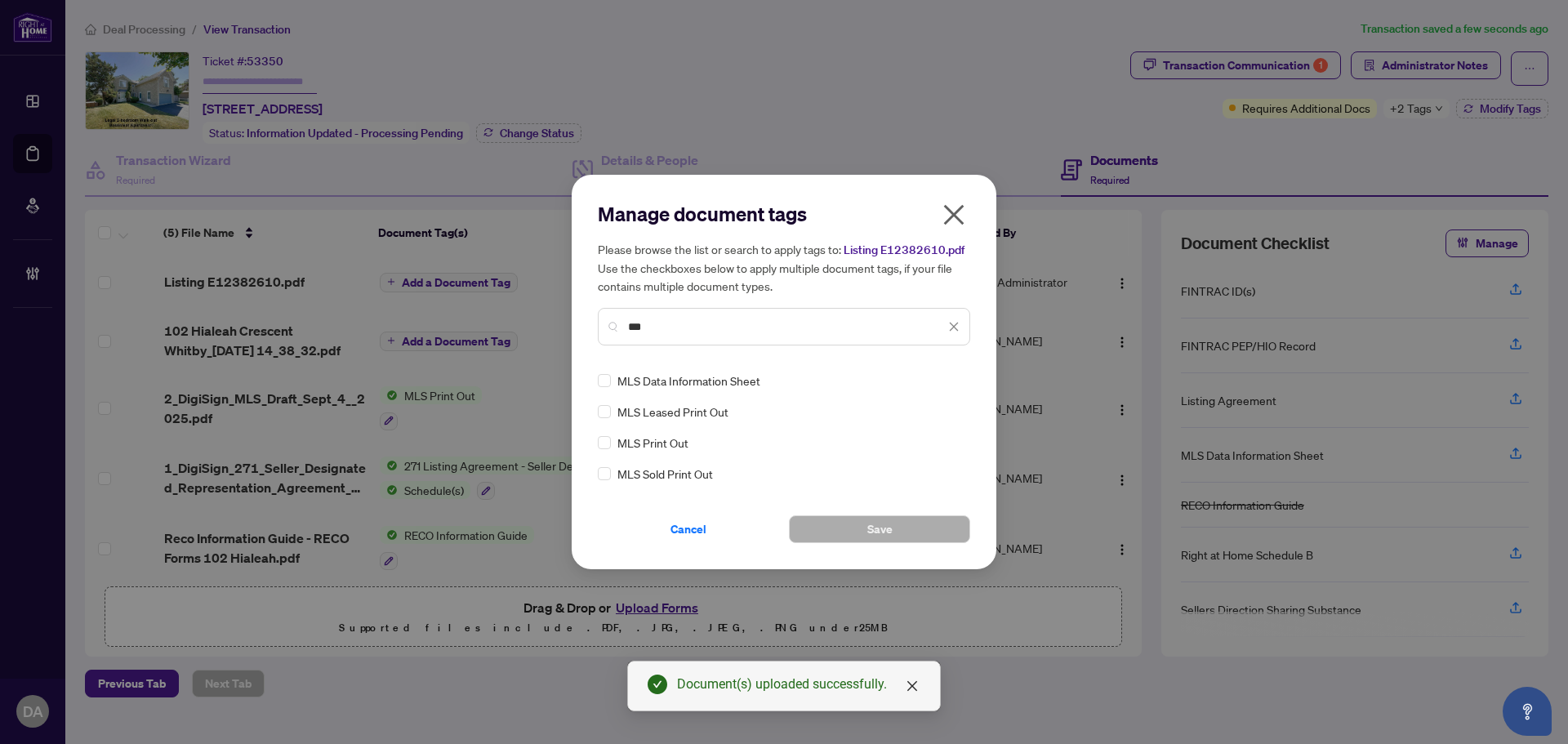
type input "***"
click at [932, 372] on img at bounding box center [936, 380] width 16 height 16
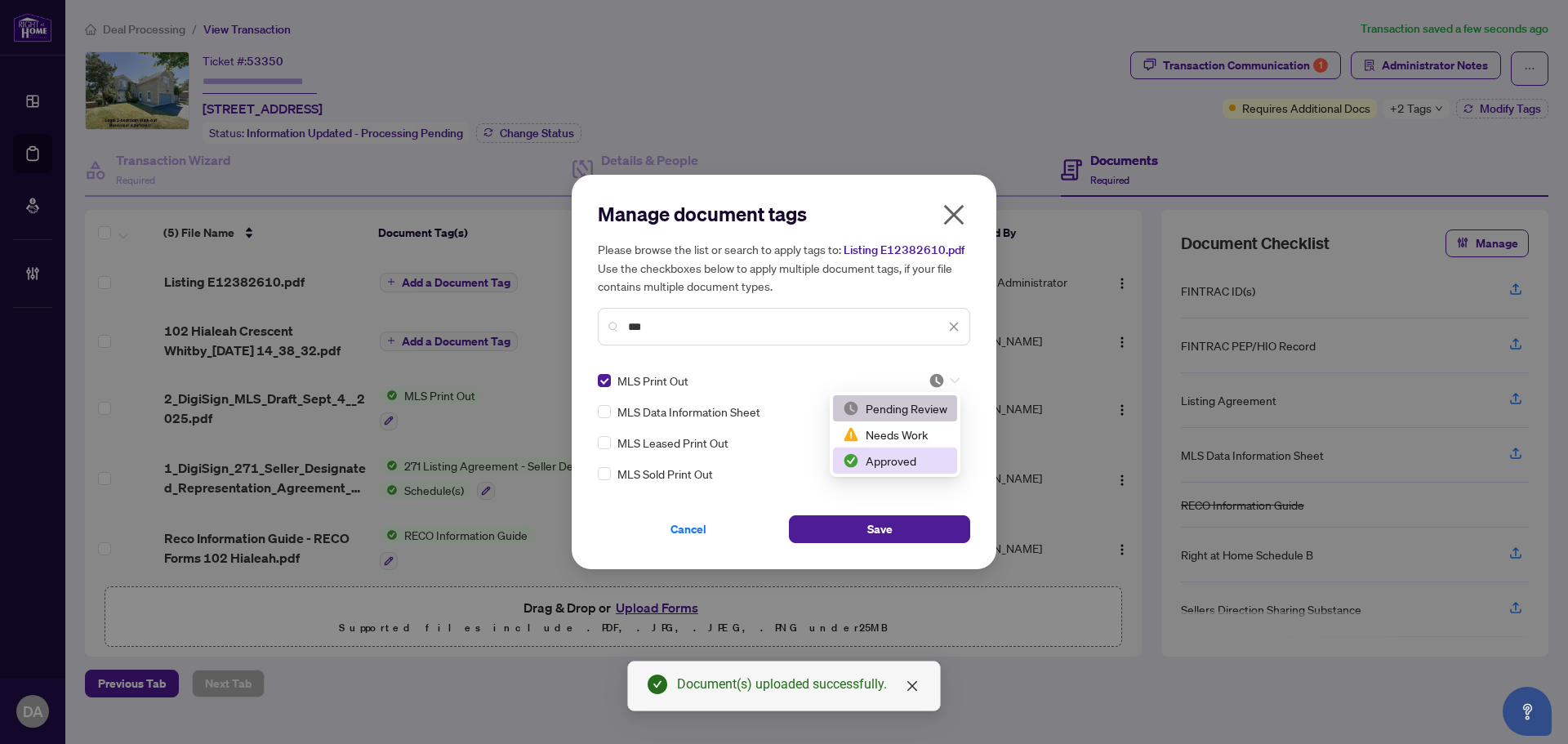
click at [915, 456] on div "Approved" at bounding box center [894, 460] width 105 height 18
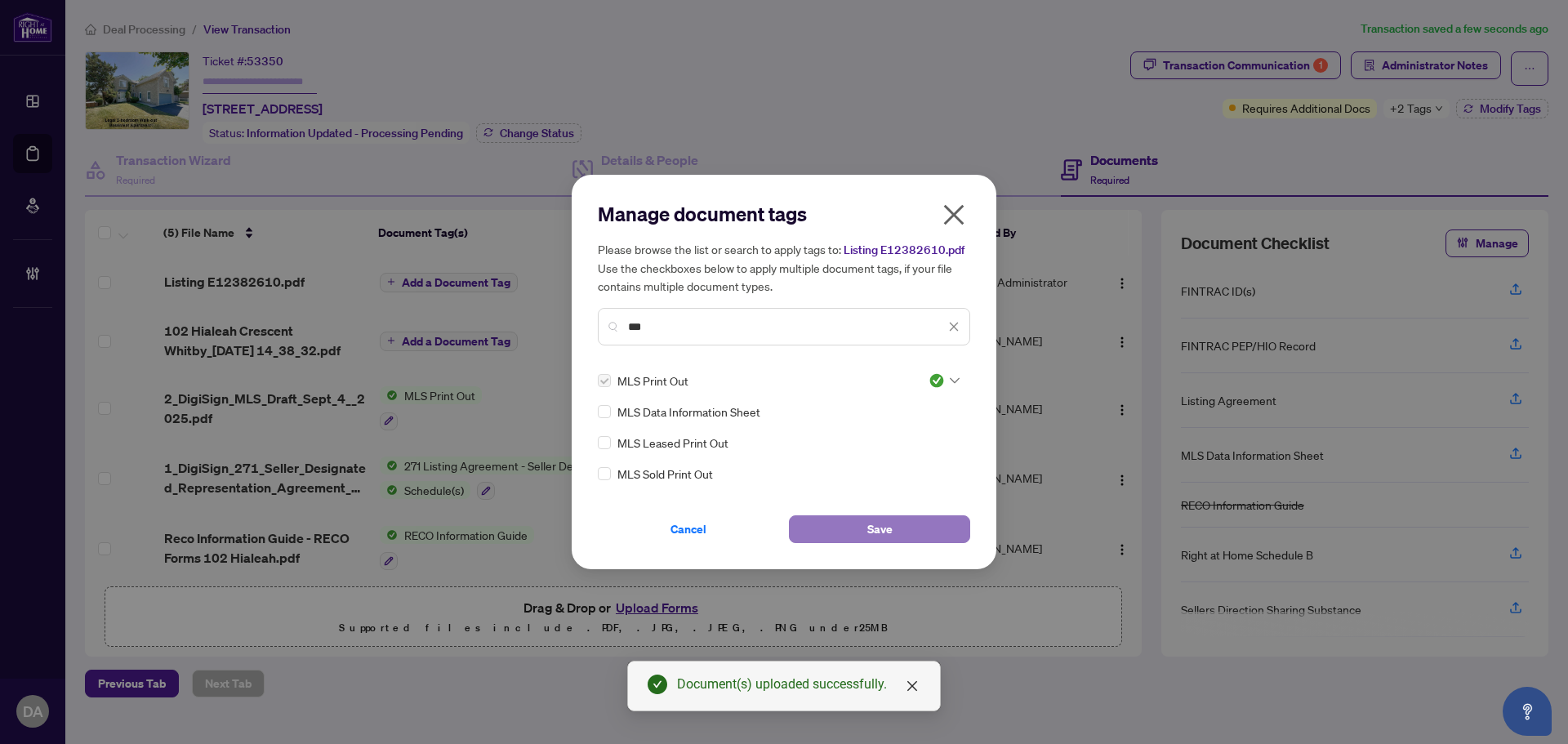
click at [871, 532] on span "Save" at bounding box center [879, 529] width 25 height 26
